Goal: Information Seeking & Learning: Compare options

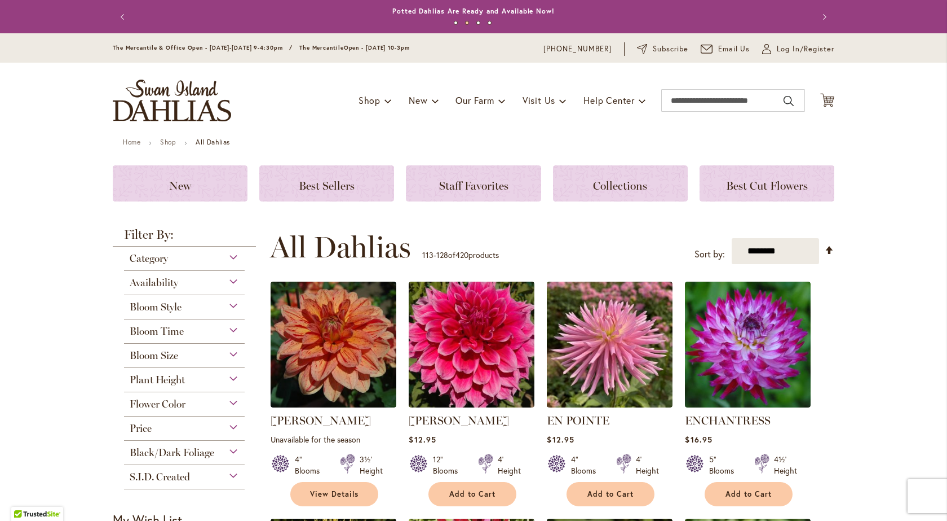
scroll to position [159, 0]
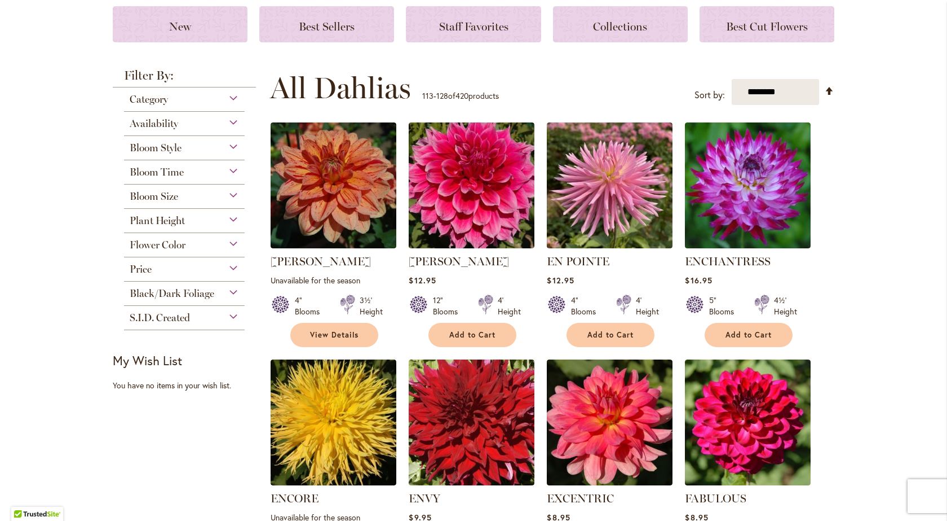
click at [232, 122] on div "Availability" at bounding box center [184, 121] width 121 height 18
click at [228, 121] on div "Availability" at bounding box center [184, 121] width 121 height 18
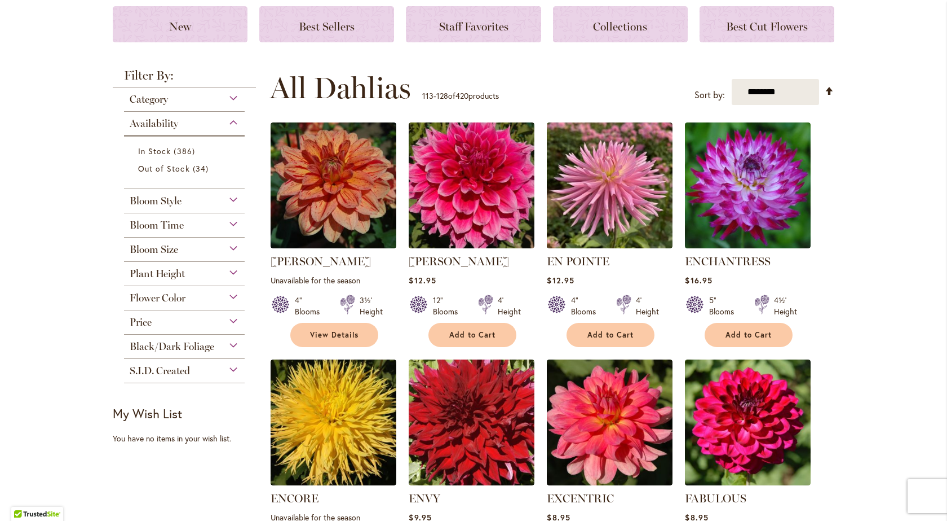
click at [231, 270] on div "Plant Height" at bounding box center [184, 271] width 121 height 18
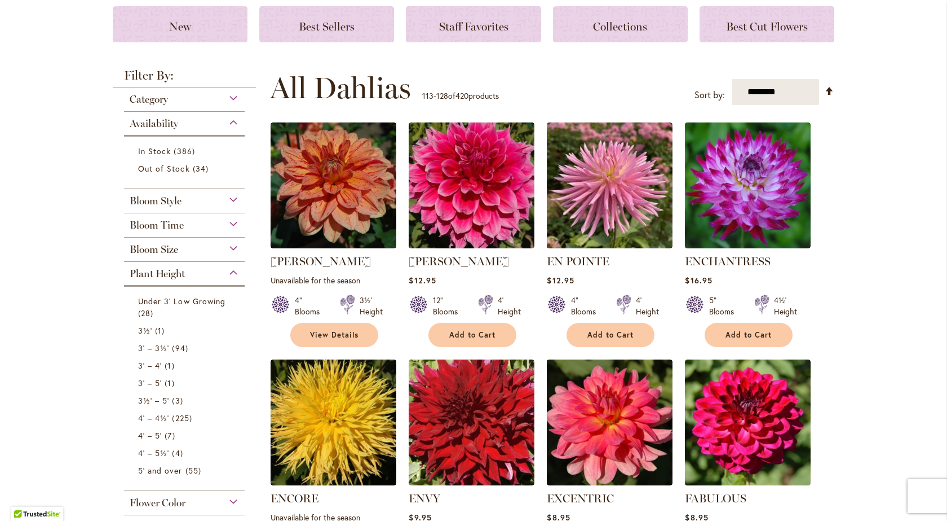
click at [231, 270] on div "Plant Height" at bounding box center [184, 271] width 121 height 18
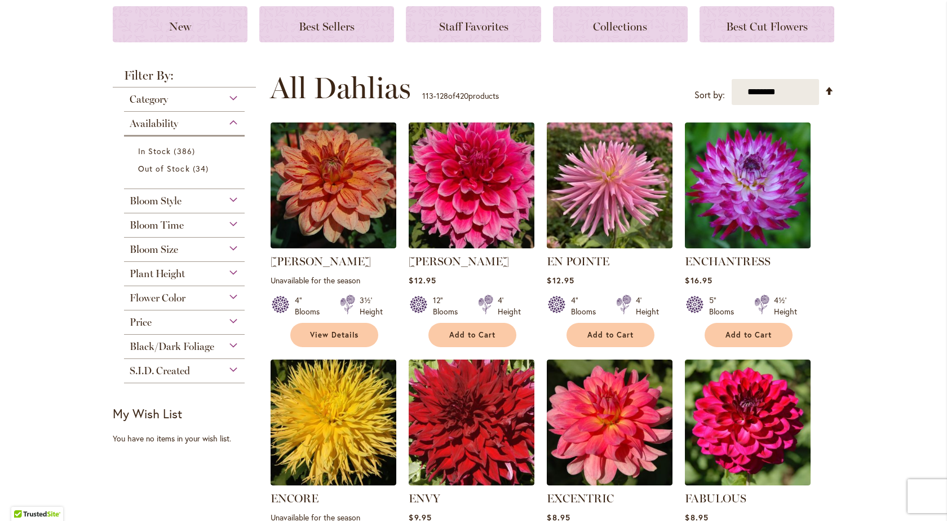
click at [231, 270] on div "Plant Height" at bounding box center [184, 271] width 121 height 18
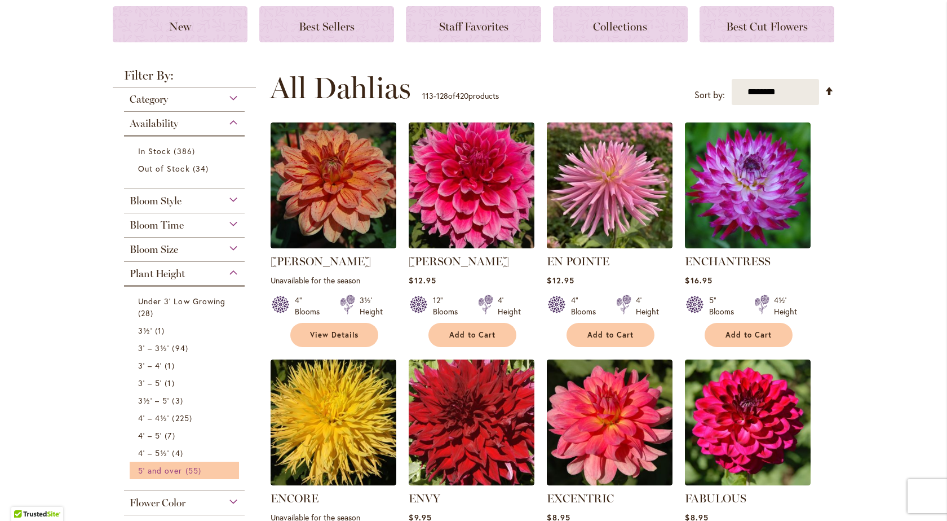
click at [167, 471] on span "5' and over" at bounding box center [160, 470] width 45 height 11
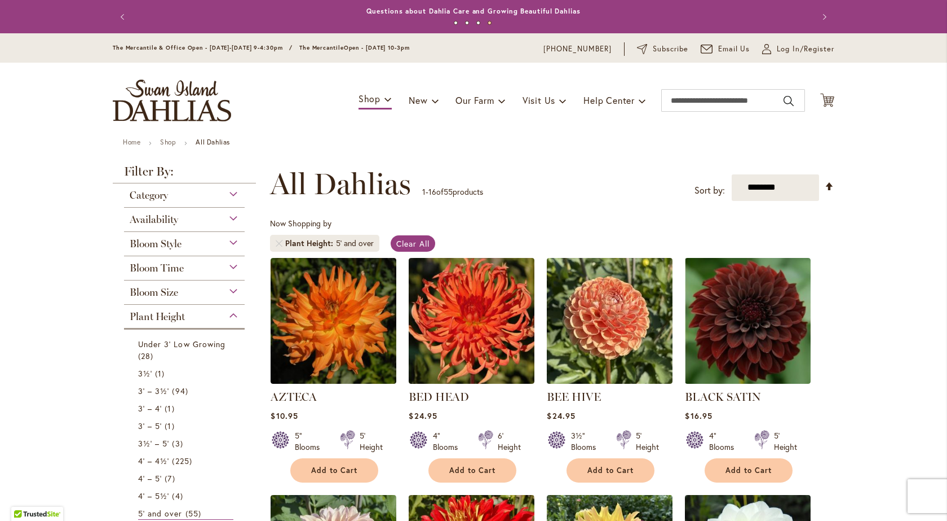
click at [230, 313] on div "Plant Height" at bounding box center [184, 314] width 121 height 18
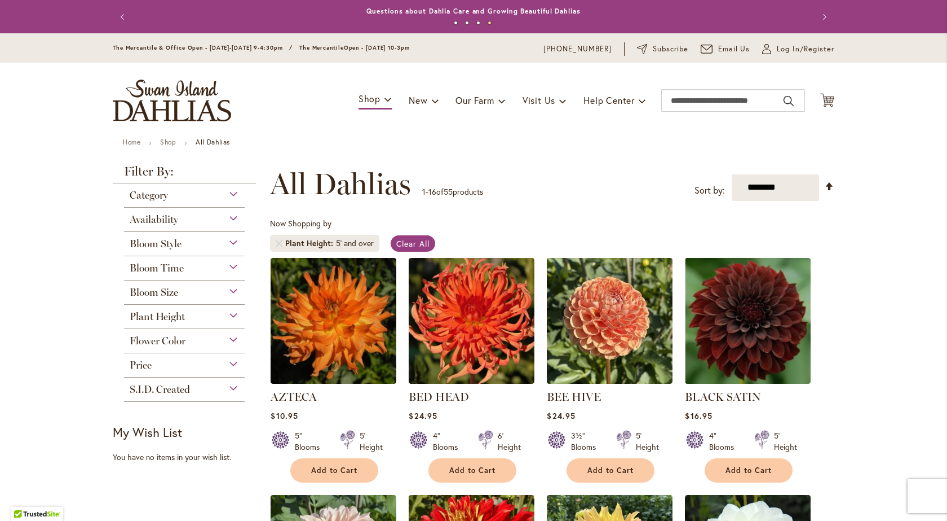
click at [230, 313] on div "Plant Height" at bounding box center [184, 314] width 121 height 18
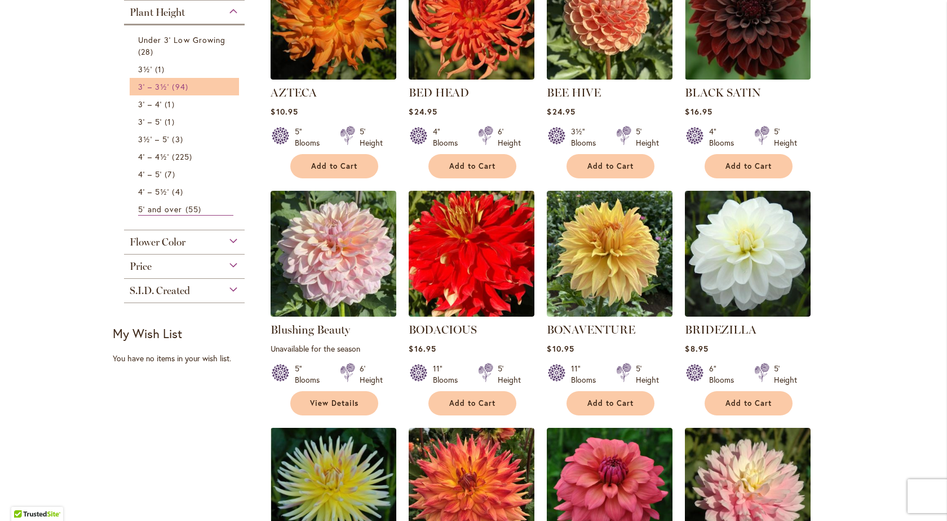
click at [158, 87] on span "3' – 3½'" at bounding box center [153, 86] width 31 height 11
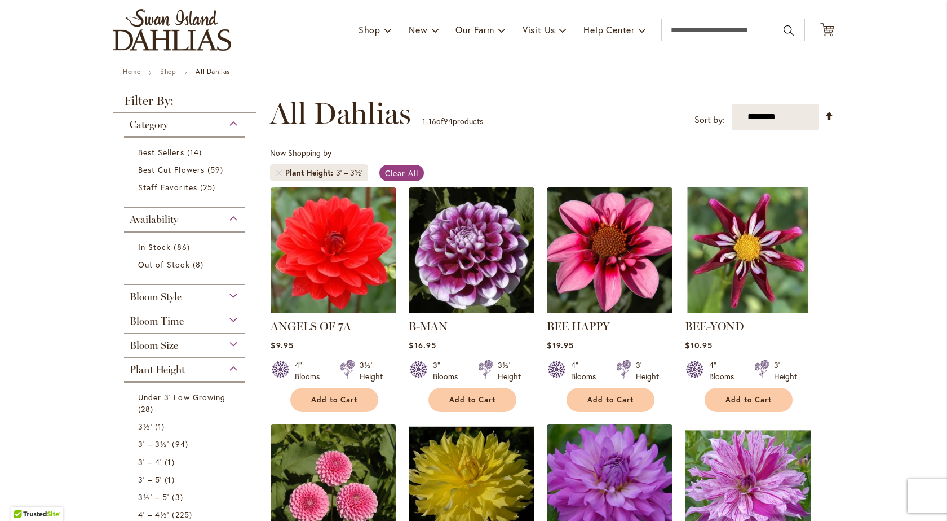
scroll to position [79, 0]
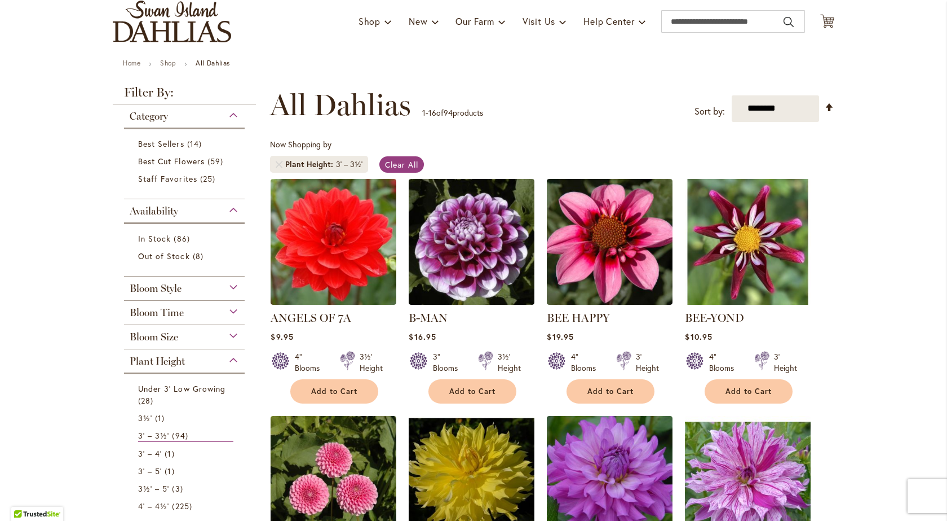
drag, startPoint x: 938, startPoint y: 132, endPoint x: 937, endPoint y: 138, distance: 5.7
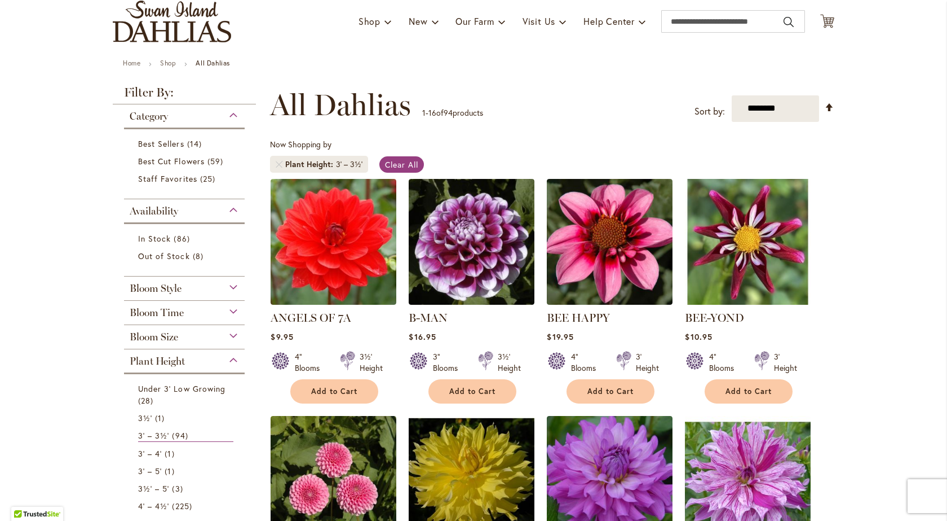
click at [178, 143] on span "Best Sellers" at bounding box center [161, 143] width 46 height 11
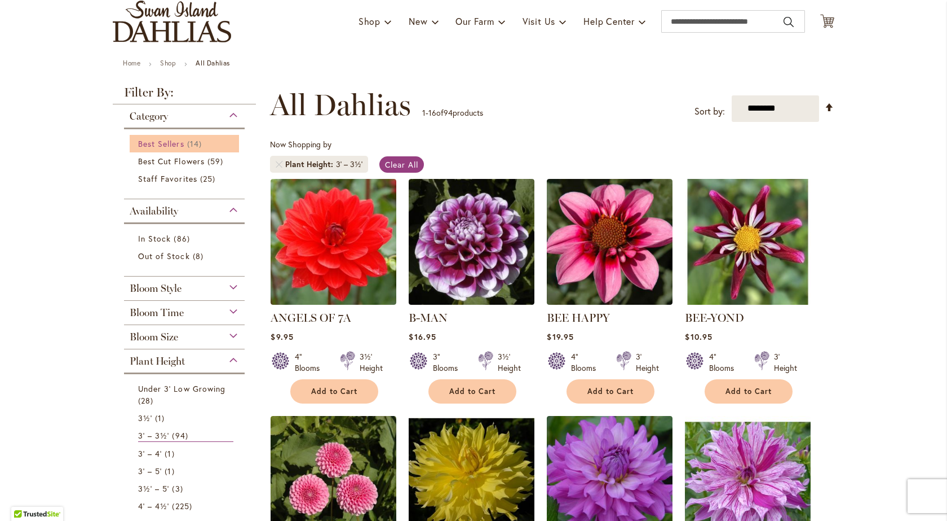
click at [178, 143] on span "Best Sellers" at bounding box center [161, 143] width 46 height 11
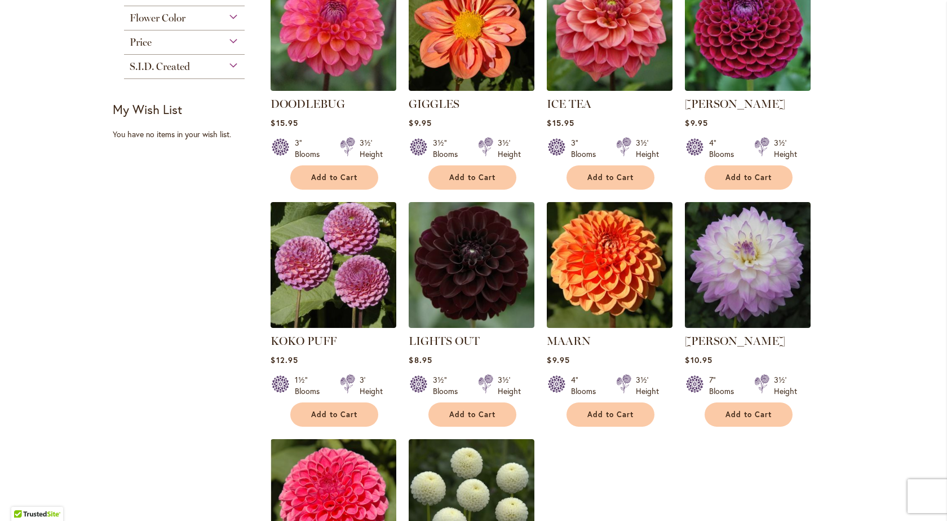
scroll to position [570, 0]
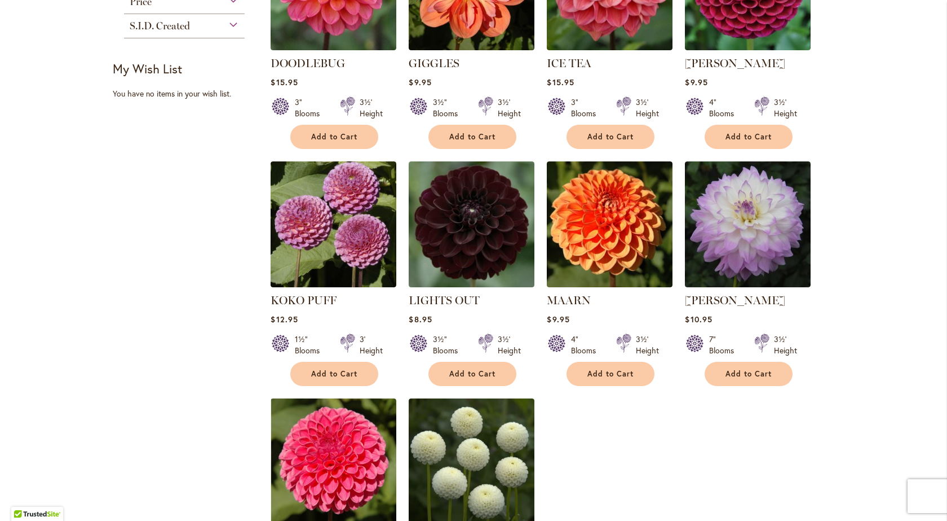
click at [925, 288] on div "Skip to Content The Mercantile & Office Open - Monday-Friday 9-4:30pm / The Mer…" at bounding box center [473, 343] width 947 height 1761
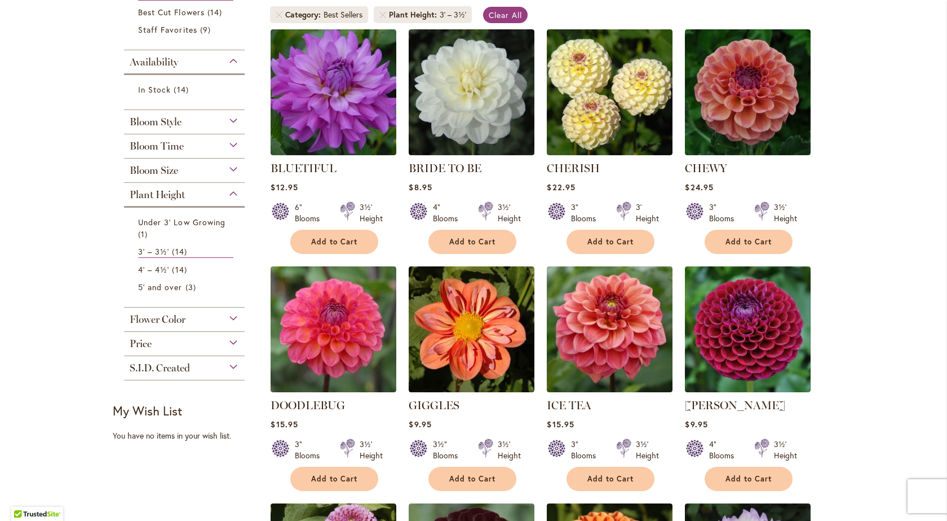
scroll to position [218, 0]
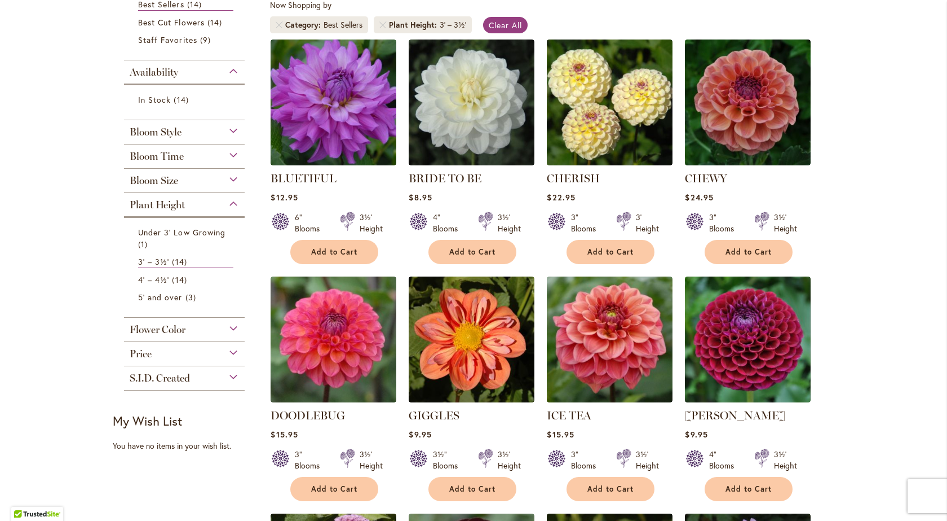
click at [231, 204] on div "Plant Height" at bounding box center [184, 202] width 121 height 18
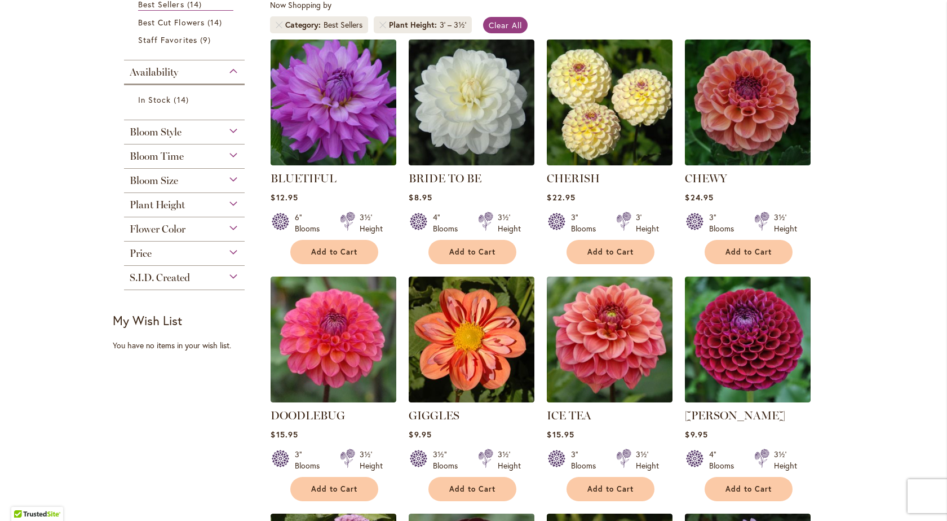
click at [231, 204] on div "Plant Height" at bounding box center [184, 202] width 121 height 18
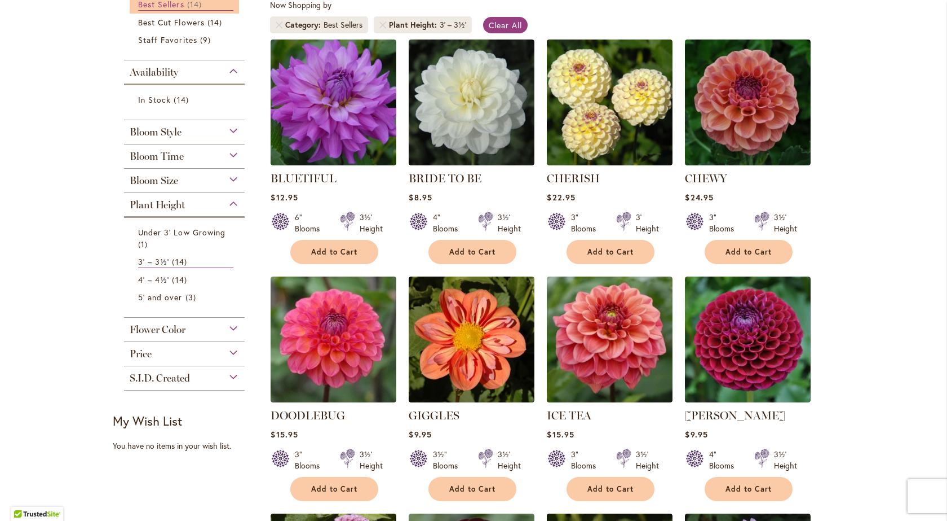
click at [206, 9] on link "Best Sellers 14 items" at bounding box center [185, 4] width 95 height 12
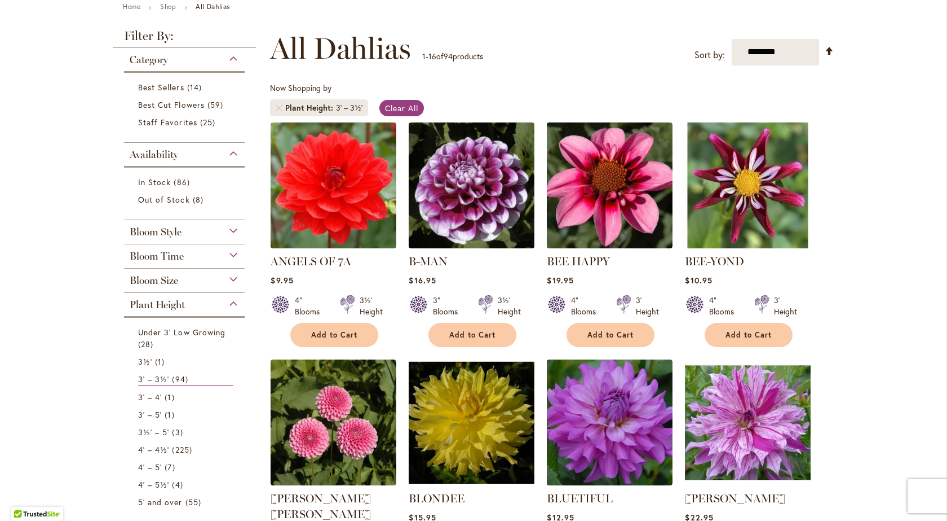
scroll to position [198, 0]
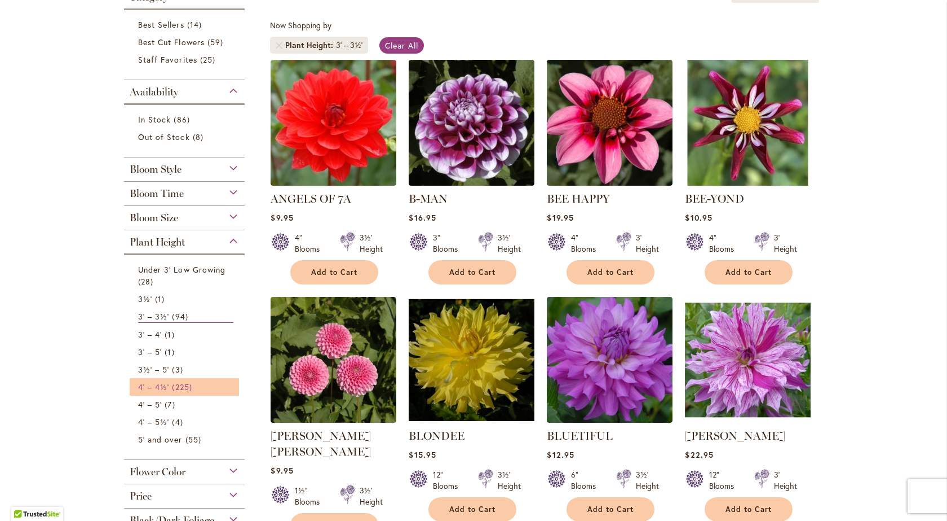
click at [173, 382] on span "225 items" at bounding box center [183, 387] width 23 height 12
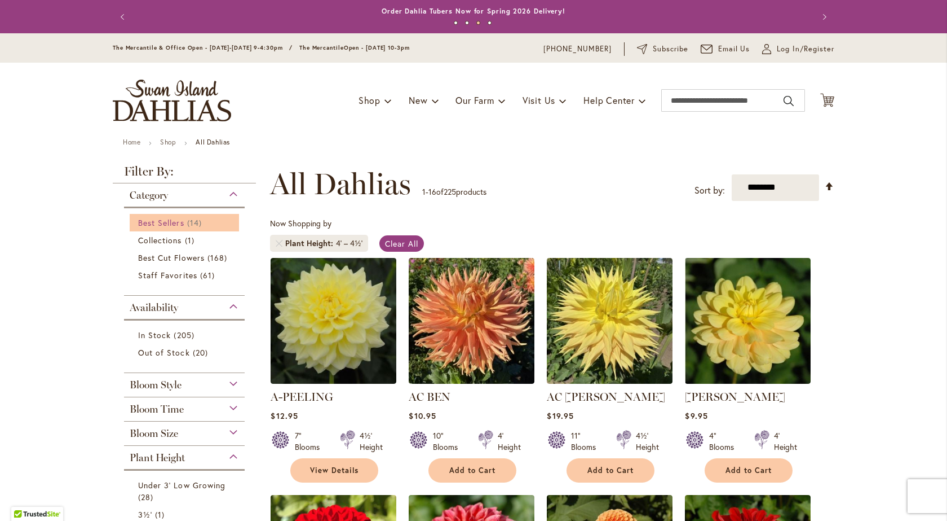
click at [169, 222] on span "Best Sellers" at bounding box center [161, 222] width 46 height 11
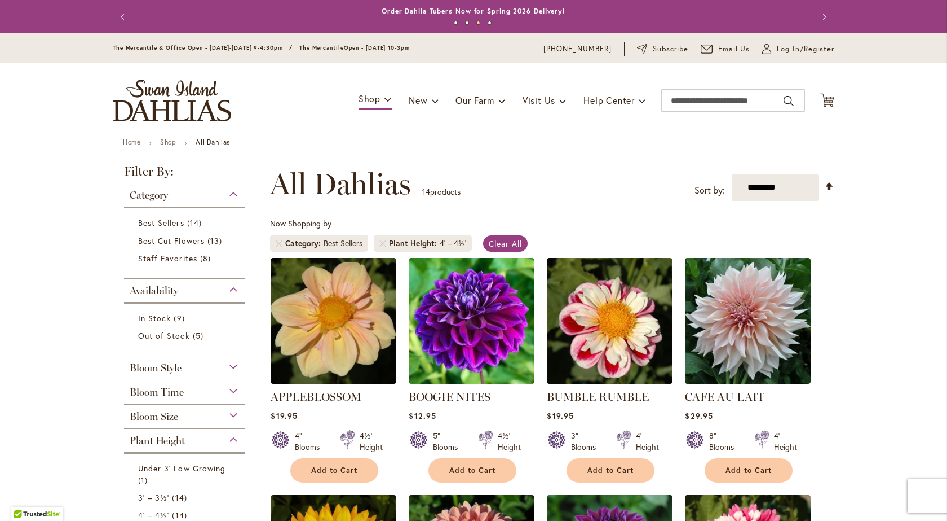
click at [227, 413] on div "Bloom Size" at bounding box center [184, 413] width 121 height 18
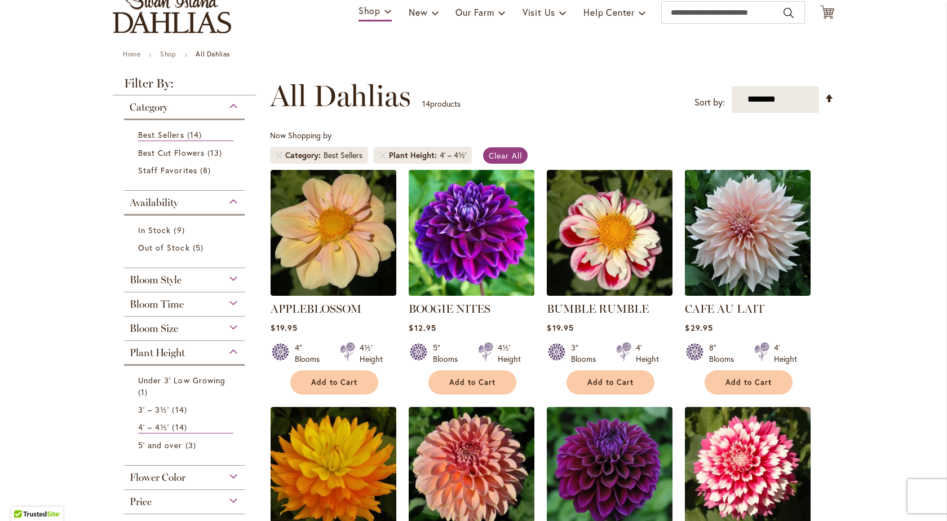
scroll to position [104, 0]
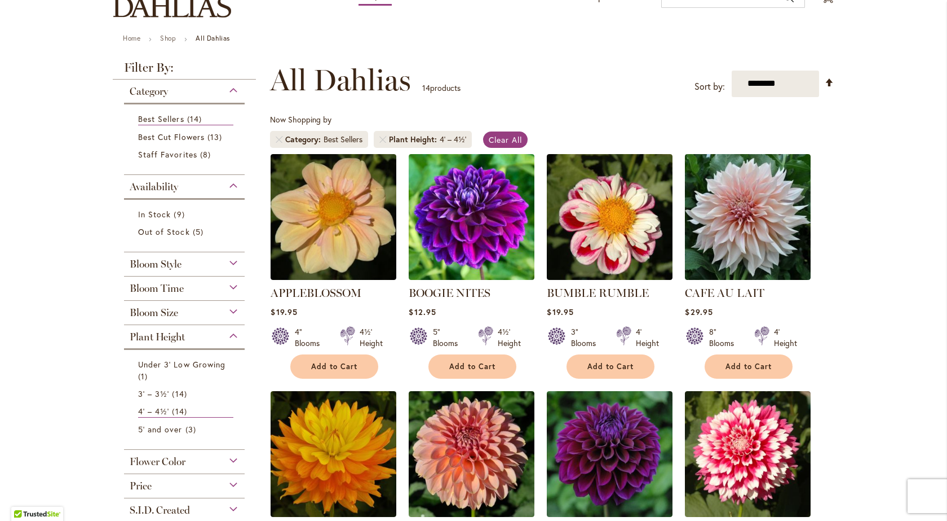
click at [230, 310] on div "Bloom Size" at bounding box center [184, 310] width 121 height 18
click at [232, 310] on div "Bloom Size" at bounding box center [184, 310] width 121 height 18
click at [230, 310] on div "Bloom Size" at bounding box center [184, 310] width 121 height 18
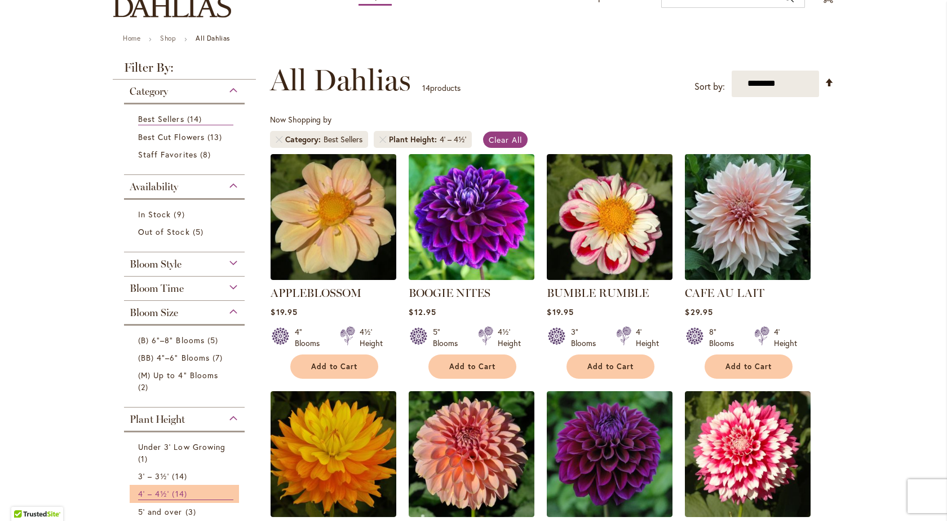
click at [173, 495] on span "14 items" at bounding box center [180, 493] width 17 height 12
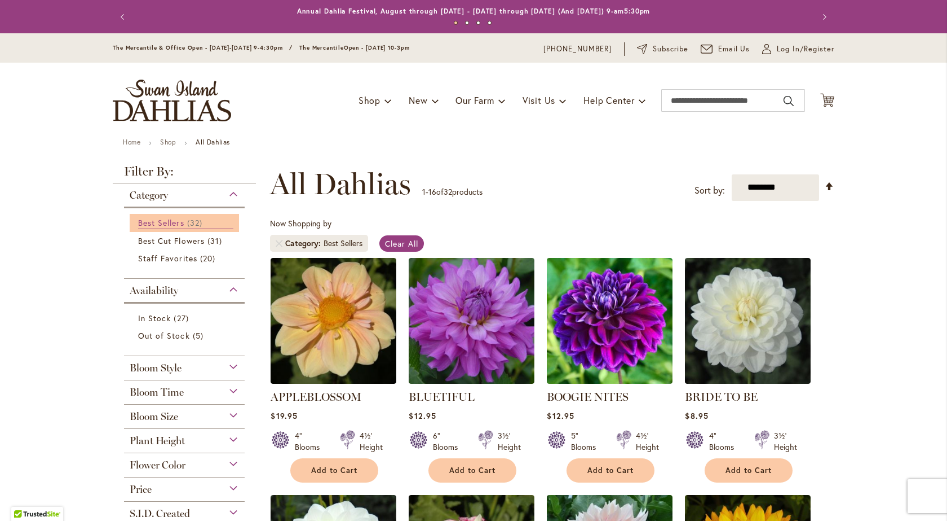
click at [187, 221] on span "32 items" at bounding box center [196, 223] width 18 height 12
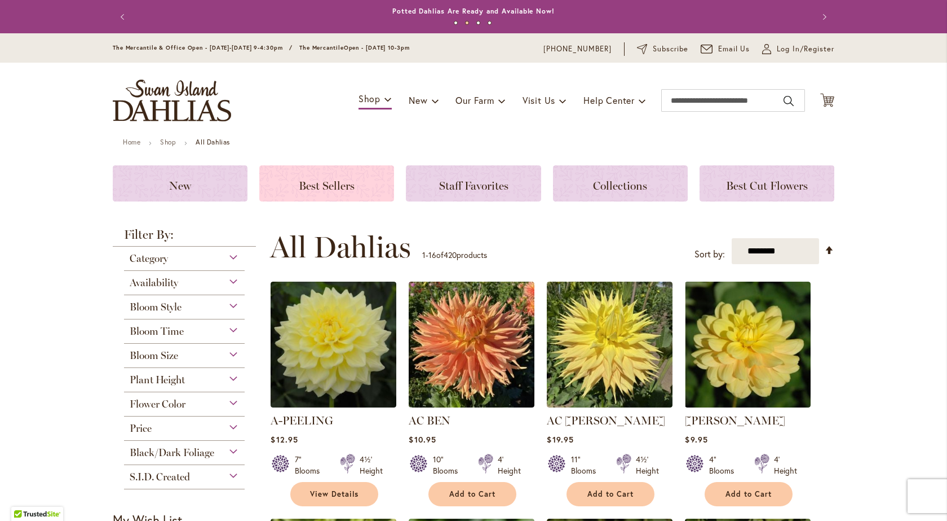
click at [331, 188] on span "Best Sellers" at bounding box center [327, 186] width 56 height 14
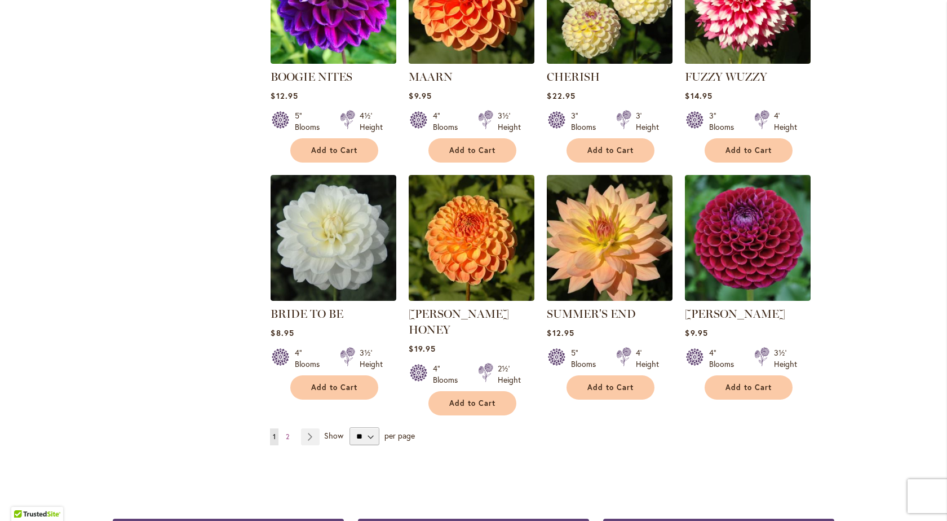
scroll to position [775, 0]
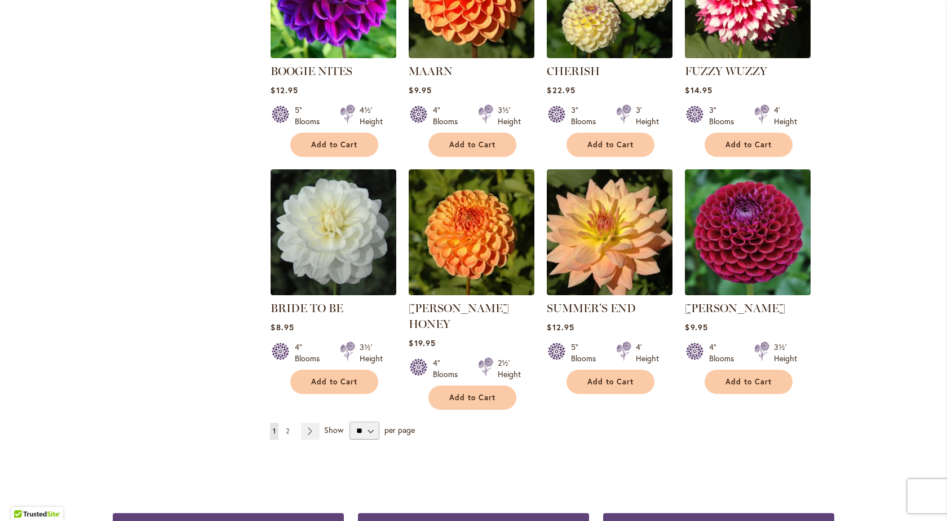
click at [286, 426] on span "2" at bounding box center [287, 430] width 3 height 8
